Goal: Navigation & Orientation: Find specific page/section

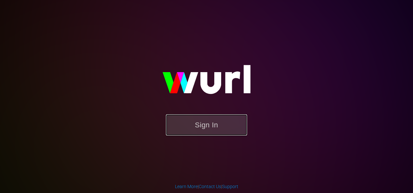
click at [188, 127] on button "Sign In" at bounding box center [206, 124] width 81 height 21
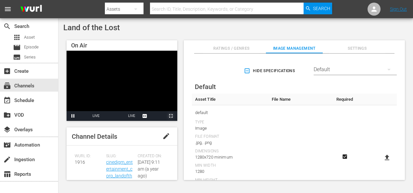
click at [171, 116] on span "Video Player" at bounding box center [171, 116] width 0 height 0
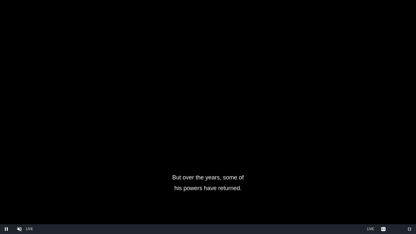
click at [294, 193] on div "Stream Type LIVE" at bounding box center [195, 229] width 338 height 10
click at [20, 193] on span "Video Player" at bounding box center [20, 229] width 0 height 0
click at [410, 193] on span "Video Player" at bounding box center [410, 229] width 0 height 0
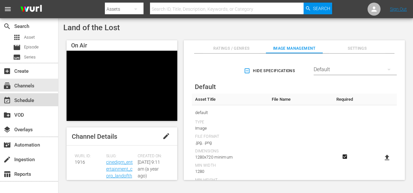
click at [26, 102] on div "event_available Schedule" at bounding box center [18, 100] width 36 height 6
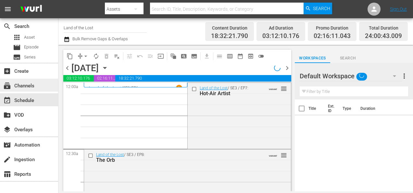
click at [29, 86] on div "subscriptions Channels" at bounding box center [18, 85] width 36 height 6
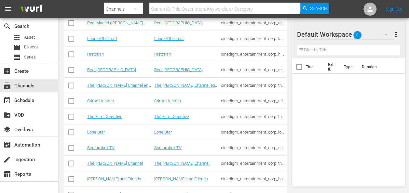
scroll to position [156, 0]
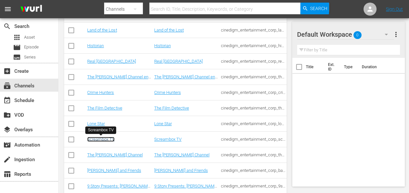
click at [90, 137] on link "Screambox TV" at bounding box center [100, 139] width 27 height 5
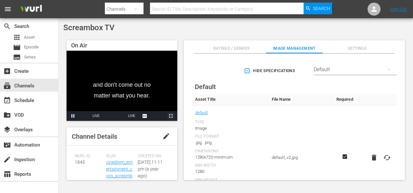
click at [171, 116] on span "Video Player" at bounding box center [171, 116] width 0 height 0
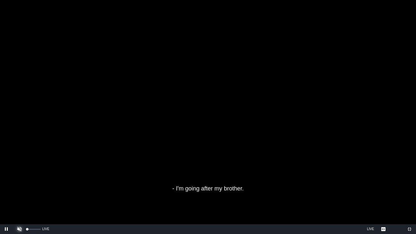
click at [20, 193] on span "Video Player" at bounding box center [20, 229] width 0 height 0
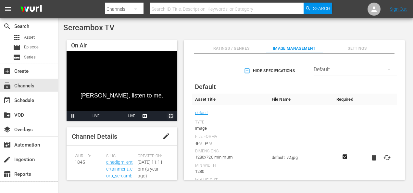
click at [171, 116] on span "Video Player" at bounding box center [171, 116] width 0 height 0
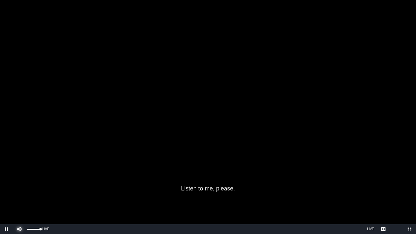
click at [20, 193] on span "Video Player" at bounding box center [20, 229] width 0 height 0
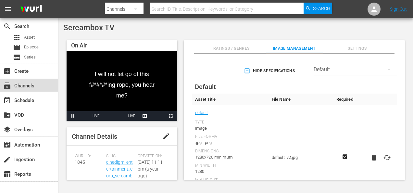
click at [30, 85] on div "subscriptions Channels" at bounding box center [18, 85] width 36 height 6
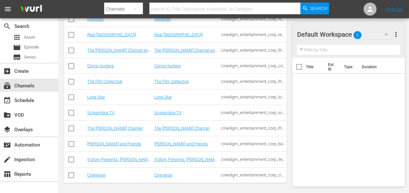
scroll to position [184, 0]
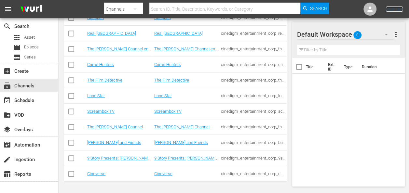
click at [395, 11] on link "Sign Out" at bounding box center [393, 9] width 17 height 5
